Goal: Transaction & Acquisition: Purchase product/service

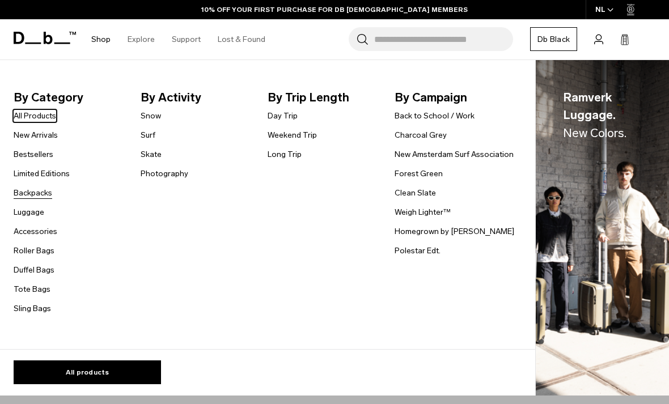
click at [34, 189] on link "Backpacks" at bounding box center [33, 193] width 39 height 12
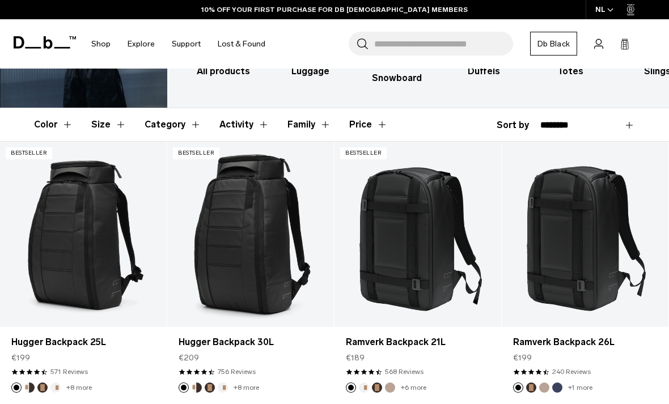
scroll to position [171, 0]
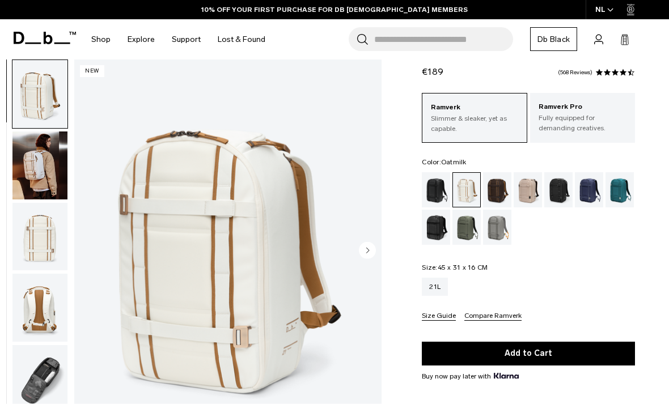
scroll to position [35, 0]
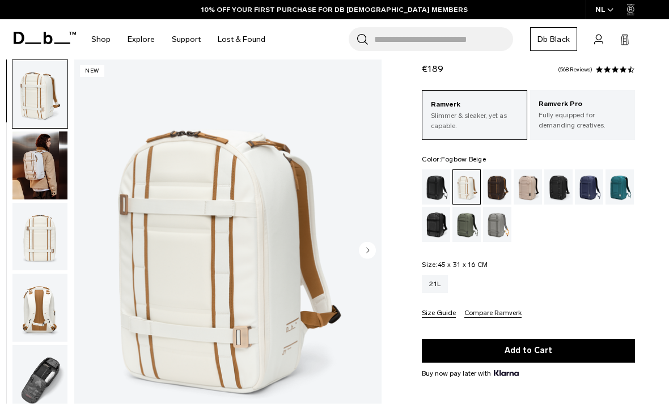
click at [525, 191] on div "Fogbow Beige" at bounding box center [528, 187] width 29 height 35
